Goal: Contribute content: Contribute content

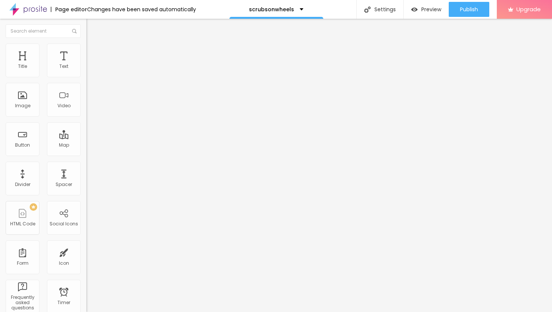
click at [86, 65] on span "Add image" at bounding box center [101, 61] width 31 height 6
click at [86, 47] on img at bounding box center [89, 47] width 7 height 7
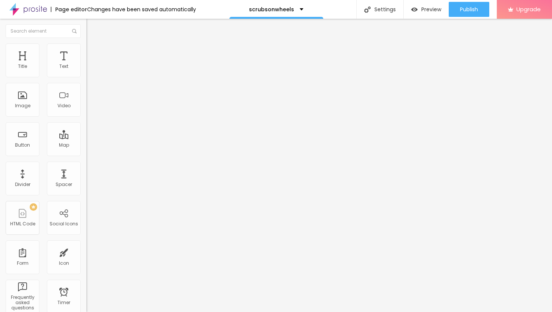
type input "25"
click at [86, 77] on input "range" at bounding box center [110, 74] width 48 height 6
click at [86, 51] on li "Advanced" at bounding box center [129, 55] width 86 height 8
type input "11"
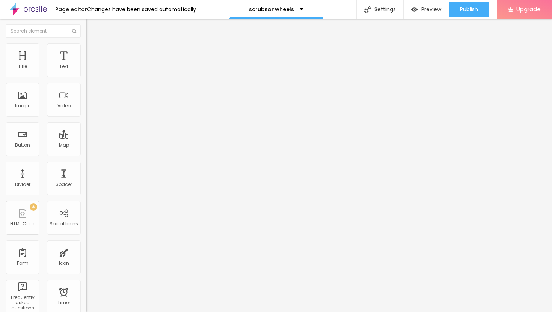
type input "11"
type input "12"
type input "13"
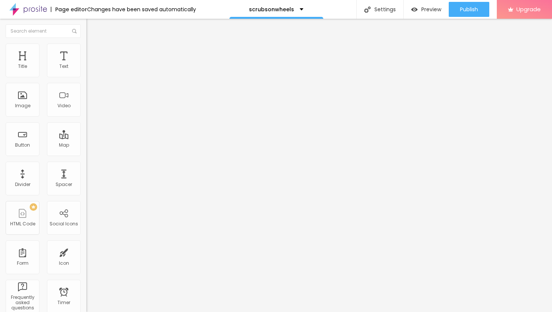
type input "14"
type input "15"
type input "17"
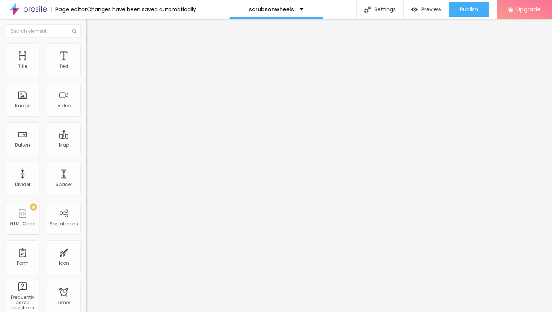
type input "17"
type input "18"
type input "19"
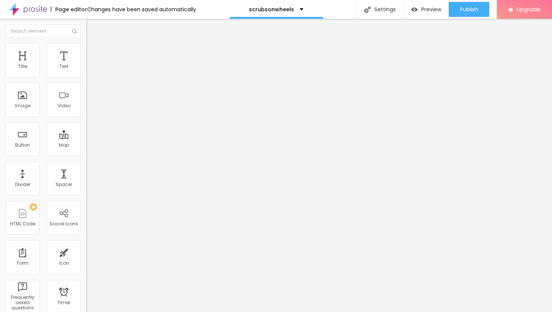
type input "20"
type input "21"
type input "22"
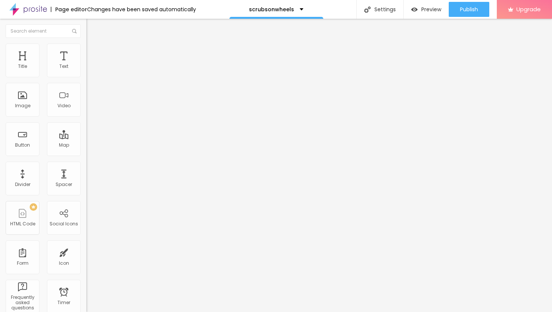
type input "22"
type input "23"
type input "24"
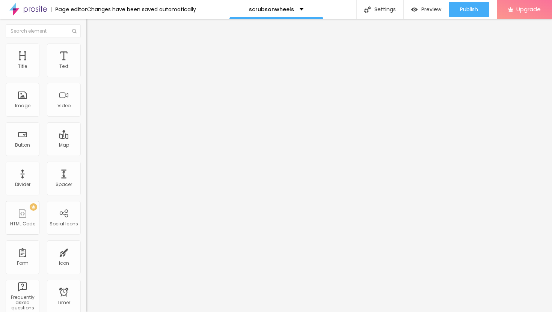
type input "25"
type input "26"
type input "27"
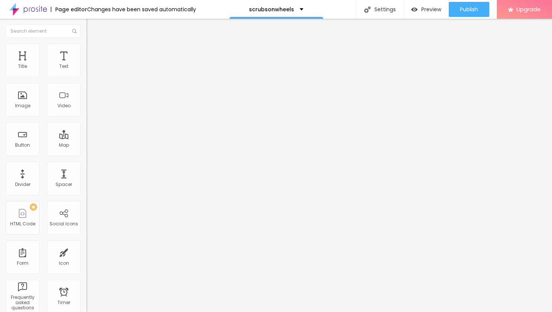
type input "27"
type input "28"
type input "30"
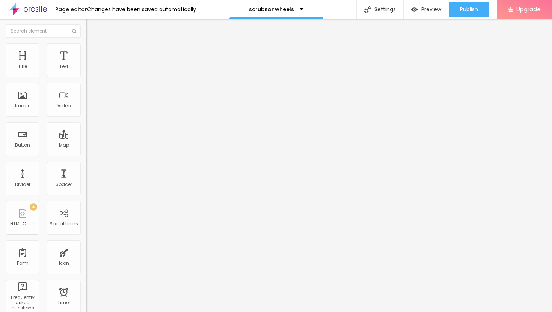
type input "31"
type input "32"
type input "34"
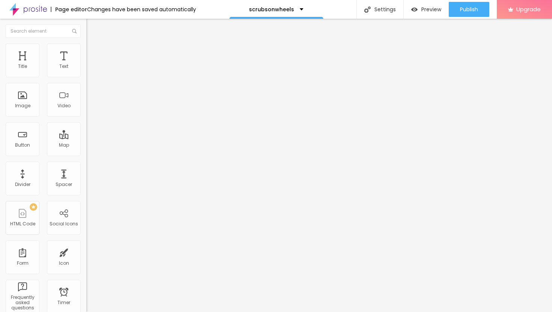
type input "34"
type input "35"
type input "36"
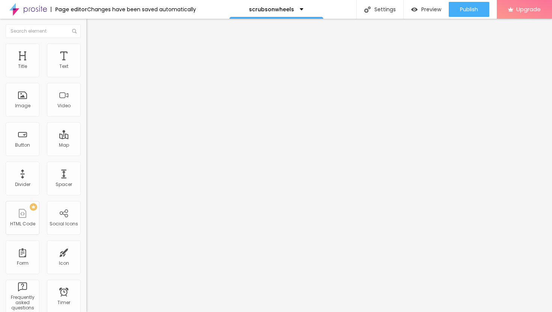
type input "38"
type input "39"
type input "40"
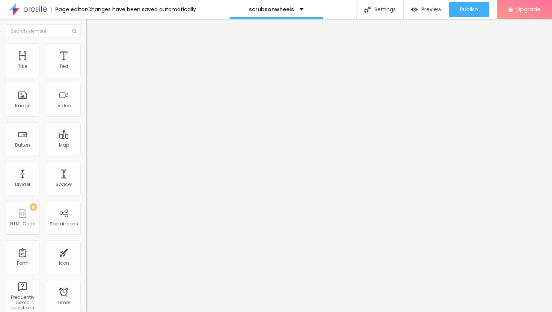
type input "40"
type input "41"
type input "42"
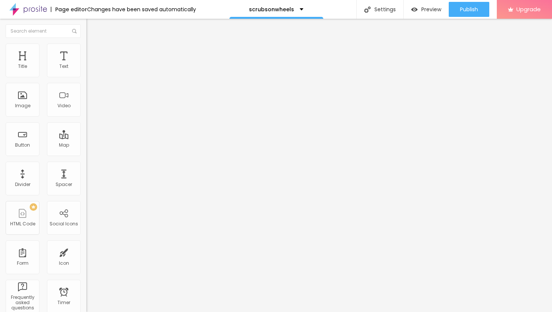
type input "43"
type input "44"
type input "45"
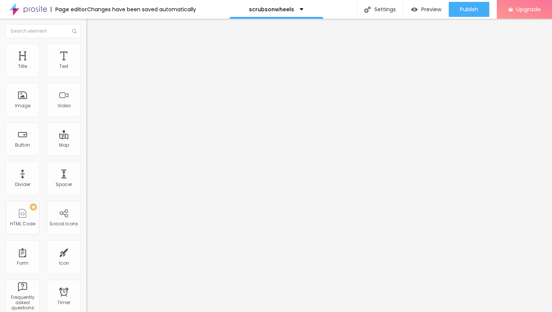
type input "45"
type input "46"
type input "47"
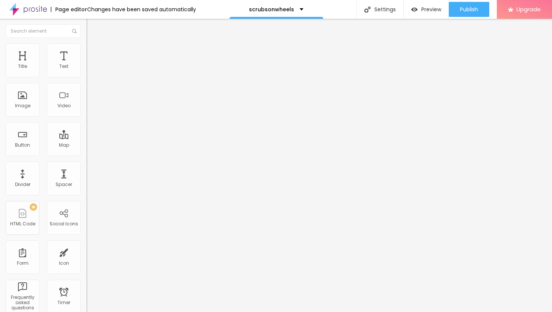
type input "48"
type input "49"
type input "50"
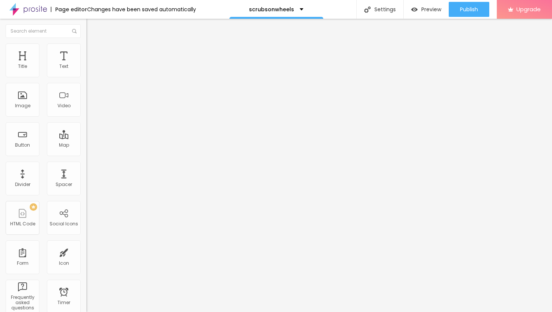
type input "50"
drag, startPoint x: 22, startPoint y: 72, endPoint x: 40, endPoint y: 79, distance: 19.4
click at [86, 79] on div "50 Top spacing" at bounding box center [129, 112] width 86 height 106
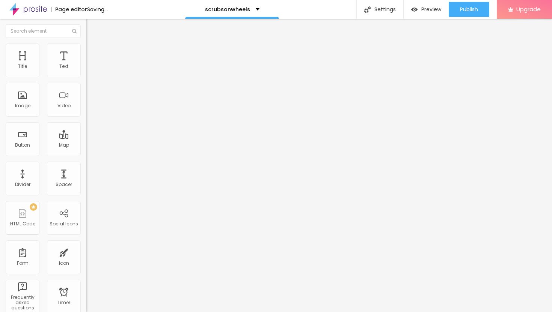
click at [93, 44] on span "Content" at bounding box center [102, 41] width 18 height 6
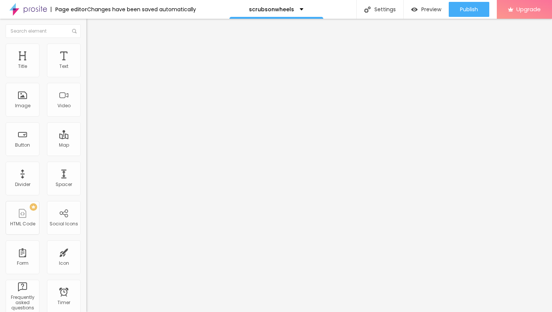
click at [93, 51] on span "Style" at bounding box center [98, 48] width 11 height 6
click at [93, 56] on span "Advanced" at bounding box center [105, 56] width 24 height 6
type input "49"
type input "48"
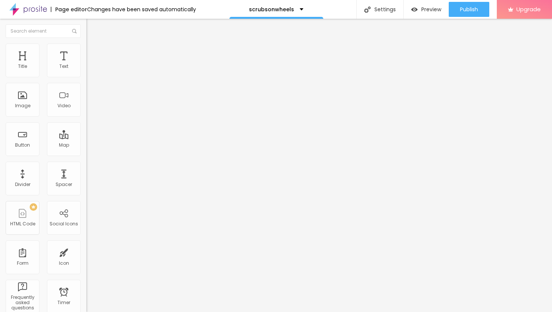
type input "48"
type input "47"
type input "48"
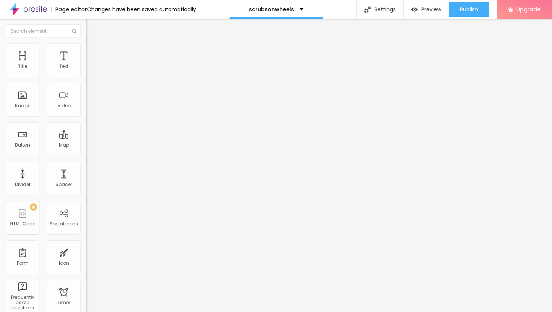
type input "49"
type input "50"
type input "51"
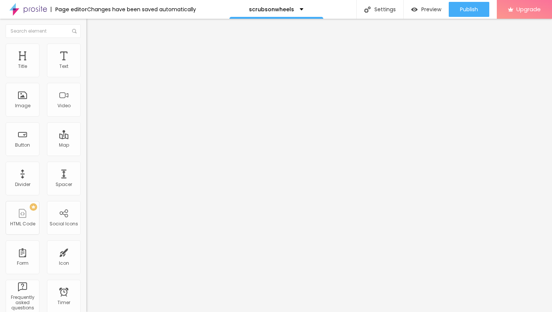
type input "51"
type input "52"
type input "53"
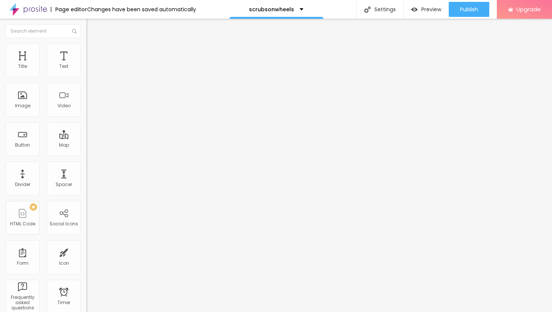
type input "54"
type input "55"
type input "56"
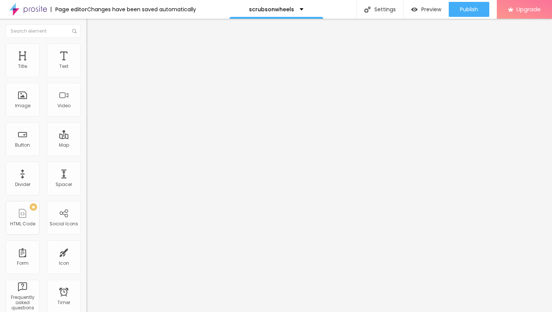
type input "56"
type input "57"
type input "58"
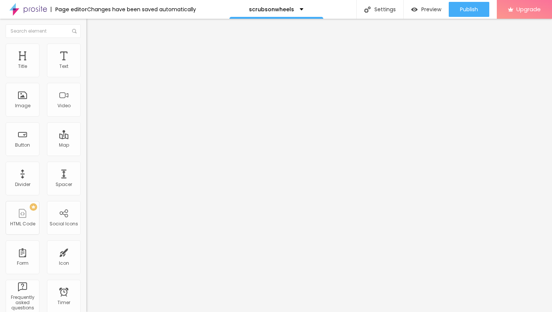
type input "59"
type input "60"
type input "61"
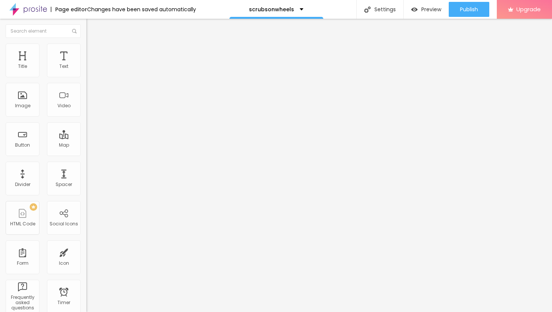
type input "61"
drag, startPoint x: 40, startPoint y: 73, endPoint x: 45, endPoint y: 76, distance: 6.1
type input "61"
click at [86, 146] on input "range" at bounding box center [110, 149] width 48 height 6
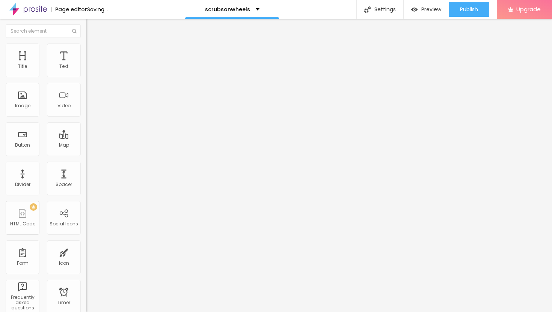
click at [93, 51] on span "Style" at bounding box center [98, 48] width 11 height 6
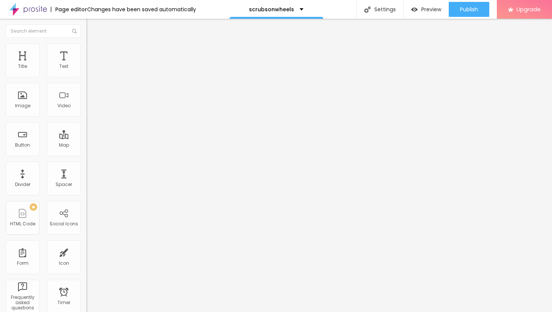
type input "30"
type input "35"
drag, startPoint x: 20, startPoint y: 79, endPoint x: 29, endPoint y: 80, distance: 8.3
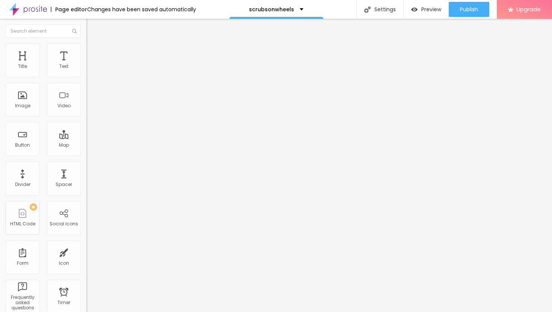
click at [86, 77] on input "range" at bounding box center [110, 74] width 48 height 6
type input "30"
click at [86, 77] on input "range" at bounding box center [110, 74] width 48 height 6
click at [92, 26] on img "button" at bounding box center [95, 27] width 6 height 6
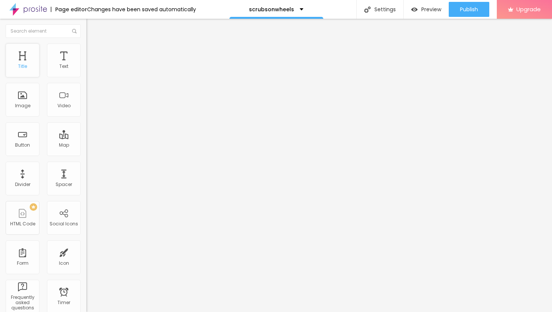
click at [24, 58] on div "Title" at bounding box center [23, 61] width 34 height 34
click at [86, 30] on button "Edit Title" at bounding box center [129, 27] width 86 height 17
click at [89, 70] on icon "button" at bounding box center [91, 67] width 5 height 5
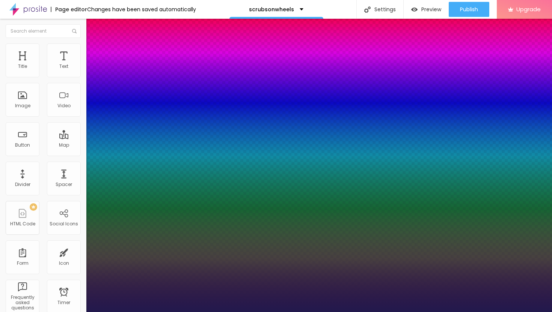
type input "15"
type input "1"
type input "16"
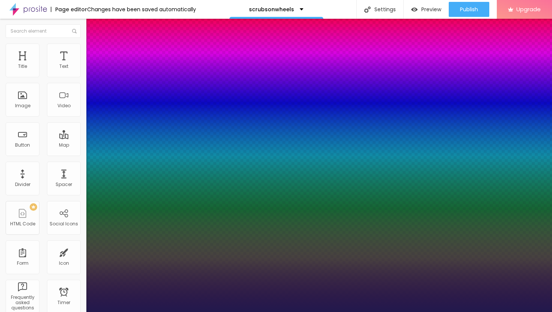
type input "1"
type input "17"
type input "1"
type input "18"
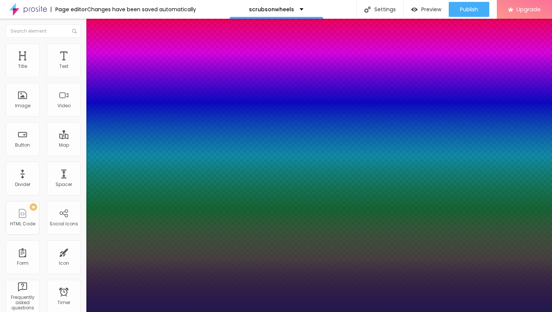
type input "18"
type input "1"
type input "20"
type input "1"
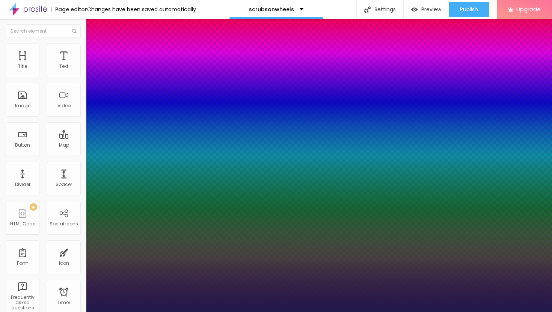
type input "21"
type input "1"
type input "22"
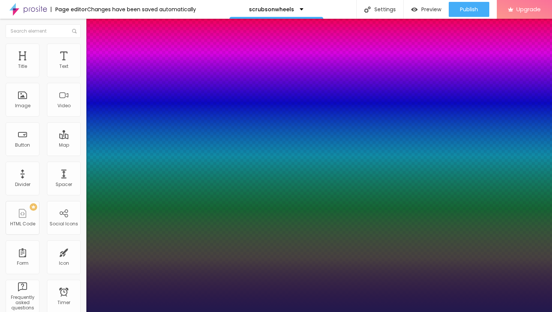
type input "1"
type input "23"
type input "1"
type input "24"
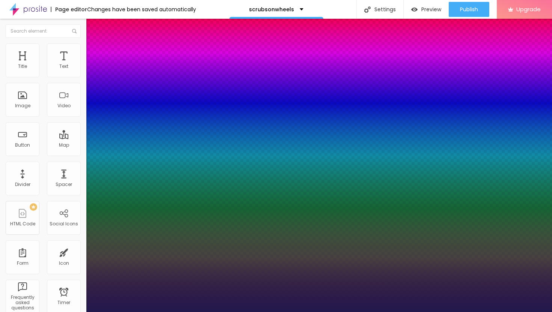
type input "24"
type input "1"
type input "25"
type input "1"
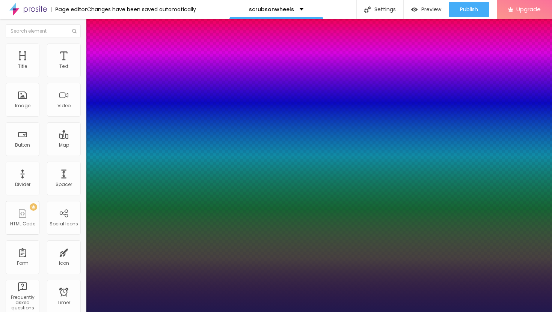
type input "26"
type input "1"
type input "27"
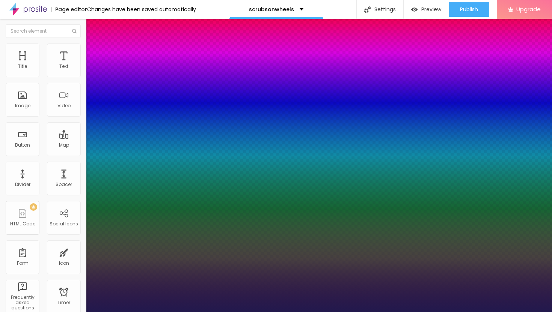
type input "1"
type input "28"
type input "1"
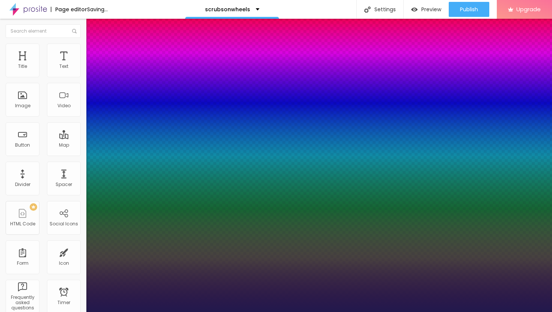
type input "29"
type input "1"
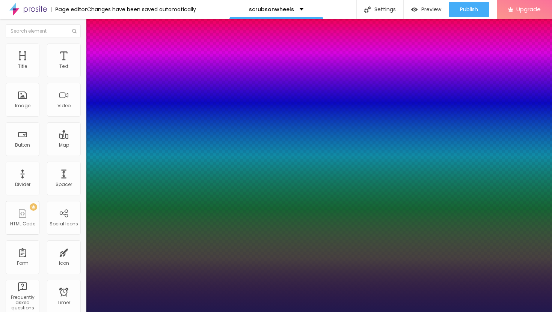
drag, startPoint x: 101, startPoint y: 126, endPoint x: 109, endPoint y: 127, distance: 8.3
type input "29"
click at [302, 312] on div at bounding box center [276, 312] width 552 height 0
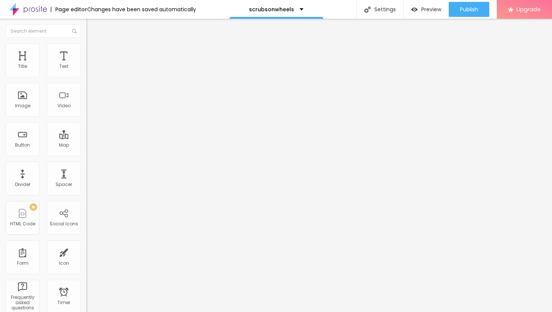
click at [92, 29] on img "button" at bounding box center [95, 27] width 6 height 6
drag, startPoint x: 30, startPoint y: 84, endPoint x: 0, endPoint y: 81, distance: 30.2
click at [86, 82] on div "Text Click me Align Size Default Small Default Big Link URL https:// Open in ne…" at bounding box center [129, 113] width 86 height 109
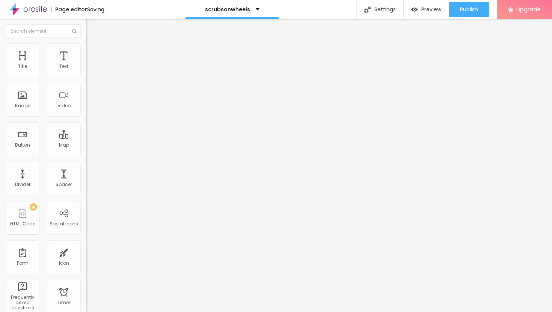
paste input "→ VIEW DOCUMENT HERE"
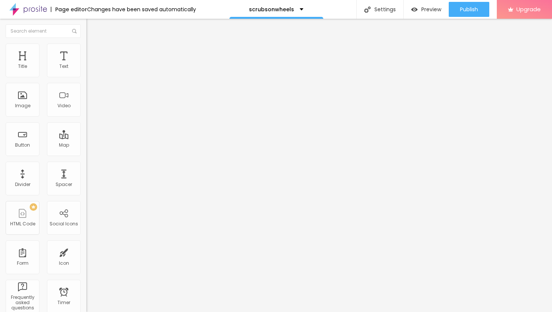
type input "→ VIEW DOCUMENT HERE"
drag, startPoint x: 36, startPoint y: 156, endPoint x: 0, endPoint y: 156, distance: 35.7
click at [86, 156] on div "Text → VIEW DOCUMENT HERE Align Size Default Small Default Big Link URL https:/…" at bounding box center [129, 113] width 86 height 109
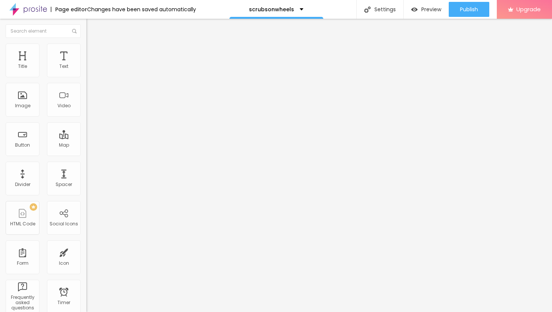
paste input "[URL][DOMAIN_NAME]"
type input "[URL][DOMAIN_NAME]"
click at [86, 164] on div at bounding box center [129, 164] width 86 height 0
click at [92, 27] on img "button" at bounding box center [95, 27] width 6 height 6
click at [472, 8] on span "Publish" at bounding box center [469, 9] width 18 height 6
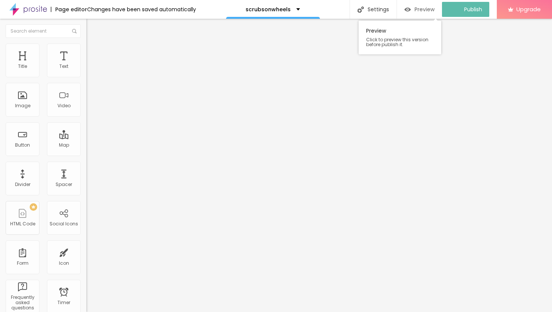
click at [426, 9] on span "Preview" at bounding box center [424, 9] width 20 height 6
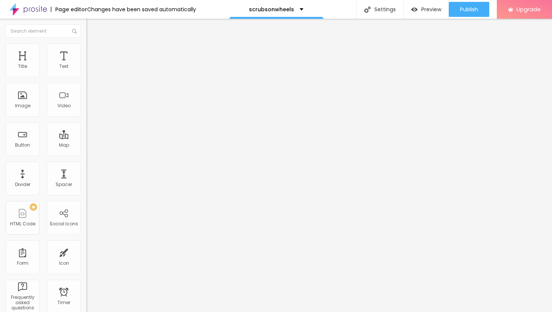
drag, startPoint x: 72, startPoint y: 153, endPoint x: 0, endPoint y: 149, distance: 71.8
click at [86, 149] on div "Text → VIEW DOCUMENT HERE Align Size Default Small Default Big Link URL [URL][D…" at bounding box center [129, 116] width 86 height 114
paste input "[URL][DOMAIN_NAME]"
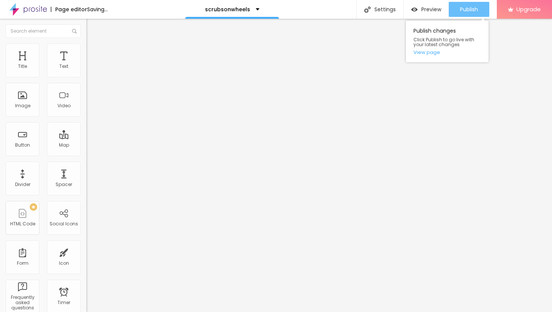
type input "[URL][DOMAIN_NAME]"
click at [466, 9] on span "Publish" at bounding box center [469, 9] width 18 height 6
